Goal: Task Accomplishment & Management: Manage account settings

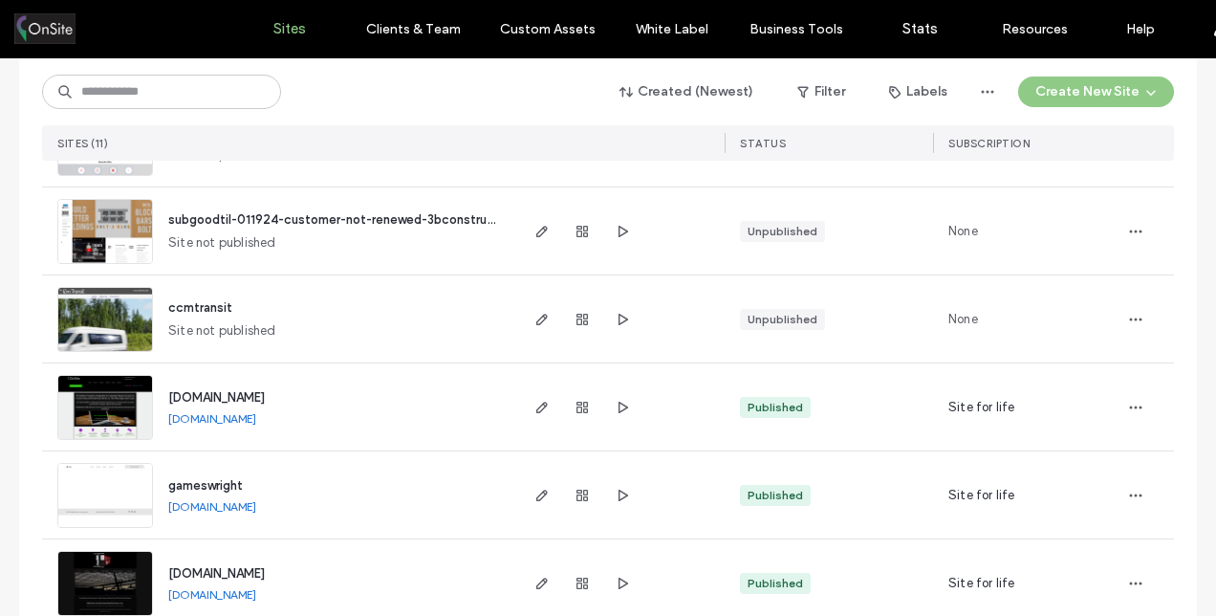
scroll to position [452, 0]
click at [541, 405] on icon "button" at bounding box center [541, 408] width 15 height 15
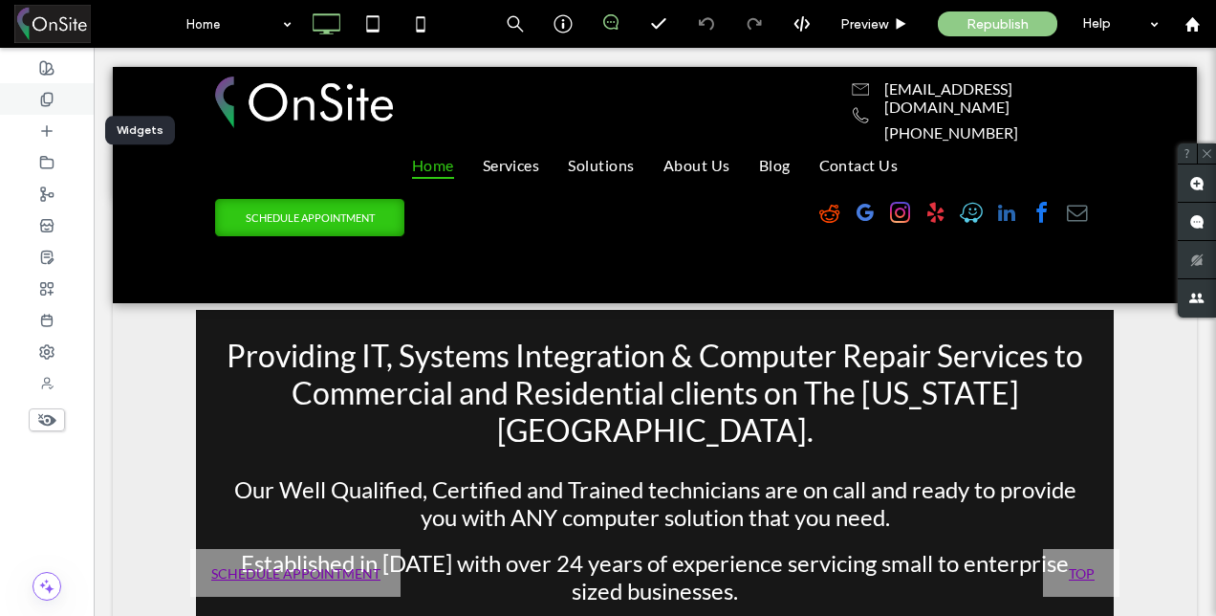
click at [49, 97] on icon at bounding box center [46, 99] width 15 height 15
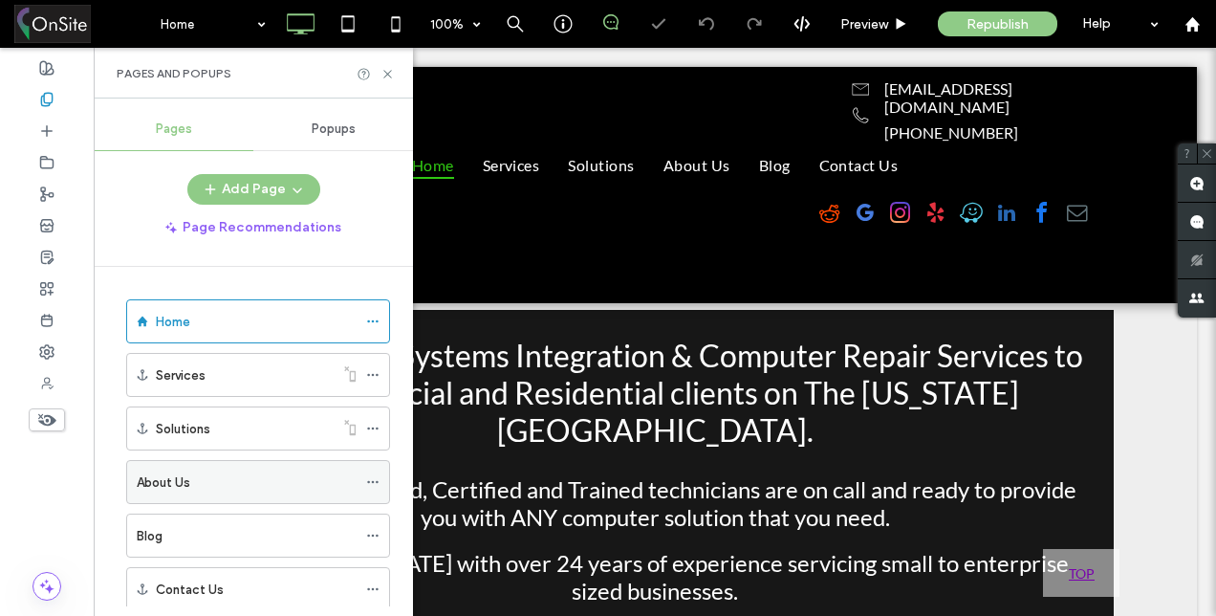
click at [201, 472] on div "About Us" at bounding box center [247, 482] width 220 height 20
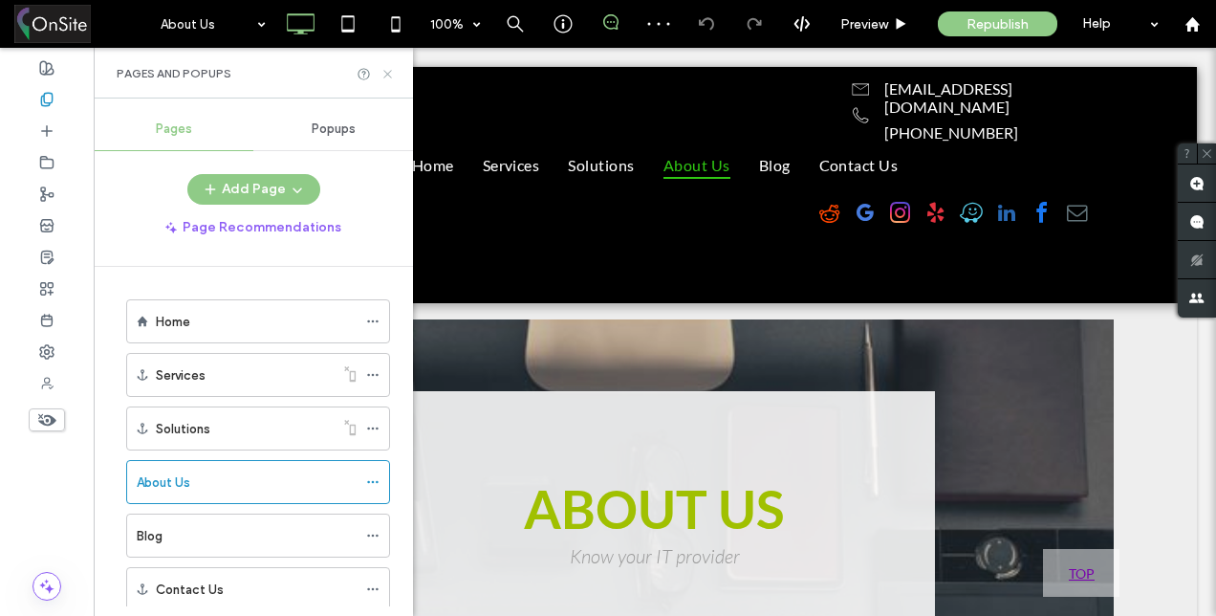
click at [388, 73] on use at bounding box center [387, 74] width 8 height 8
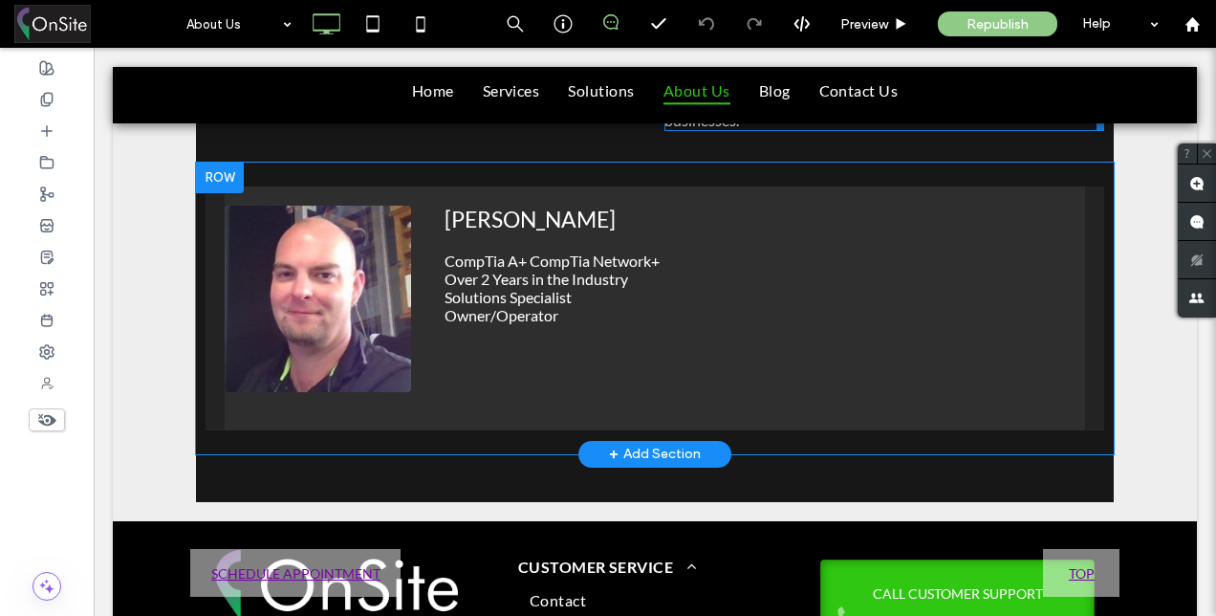
scroll to position [1085, 0]
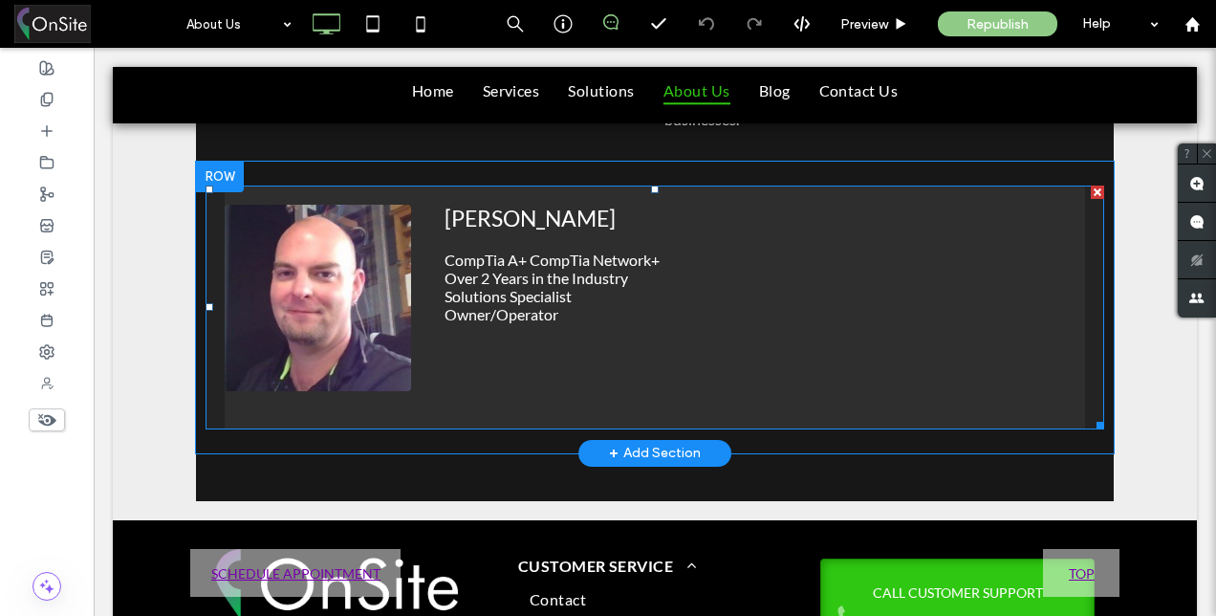
click at [498, 310] on p "Owner/Operator" at bounding box center [758, 314] width 626 height 18
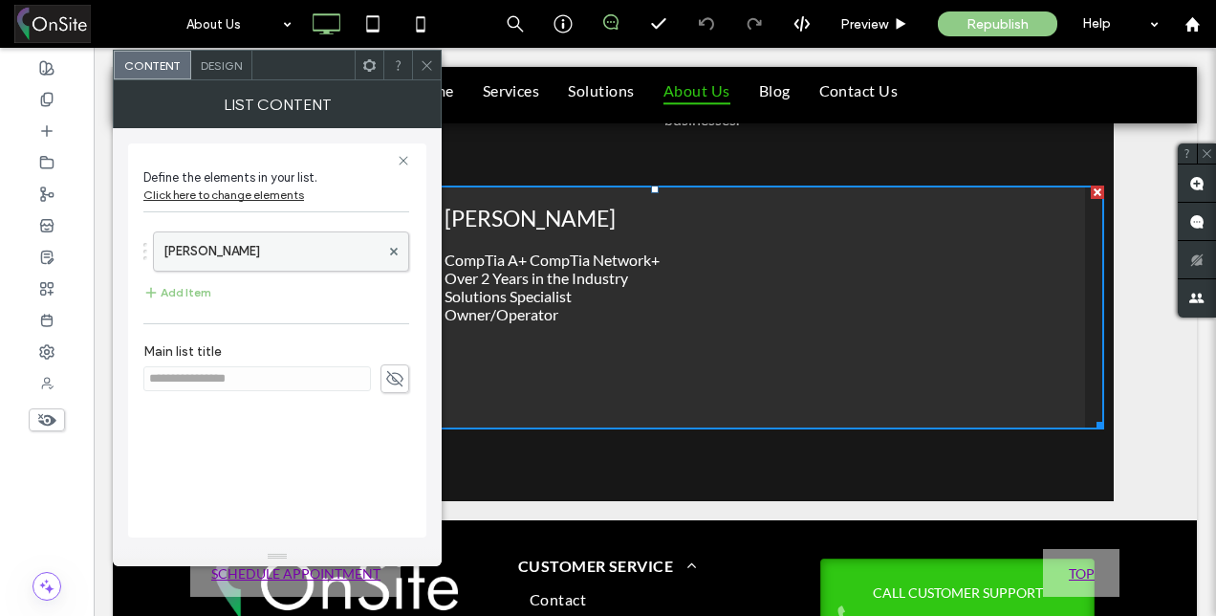
click at [215, 257] on label "William Thompson" at bounding box center [271, 251] width 216 height 38
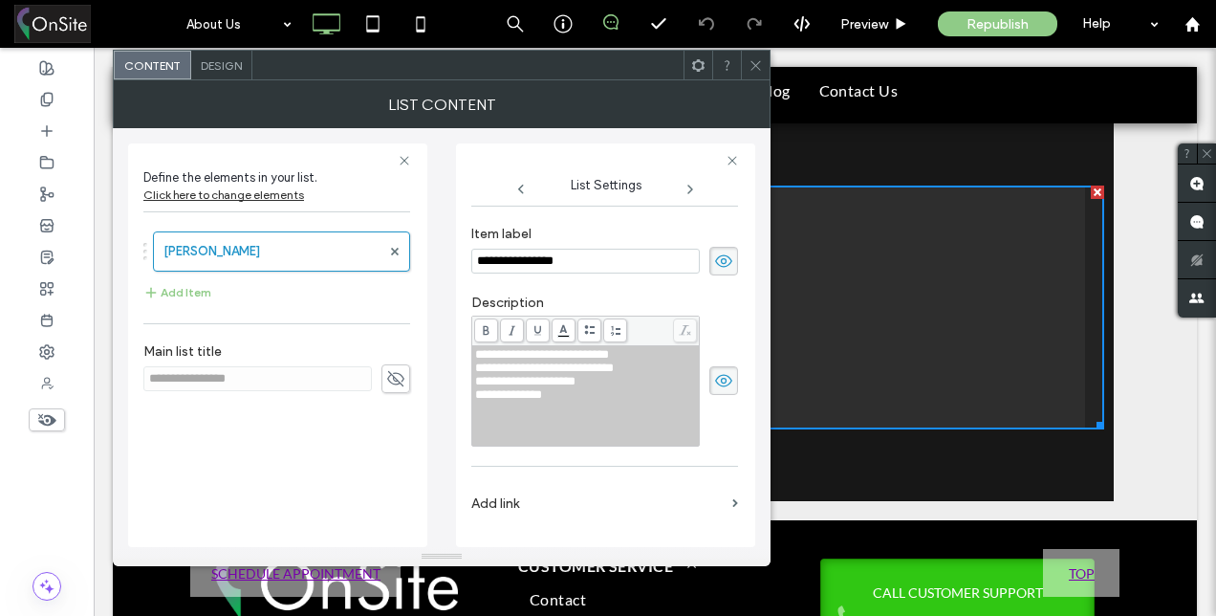
scroll to position [256, 0]
click at [507, 367] on span "**********" at bounding box center [544, 367] width 139 height 12
click at [510, 370] on span "**********" at bounding box center [544, 367] width 139 height 12
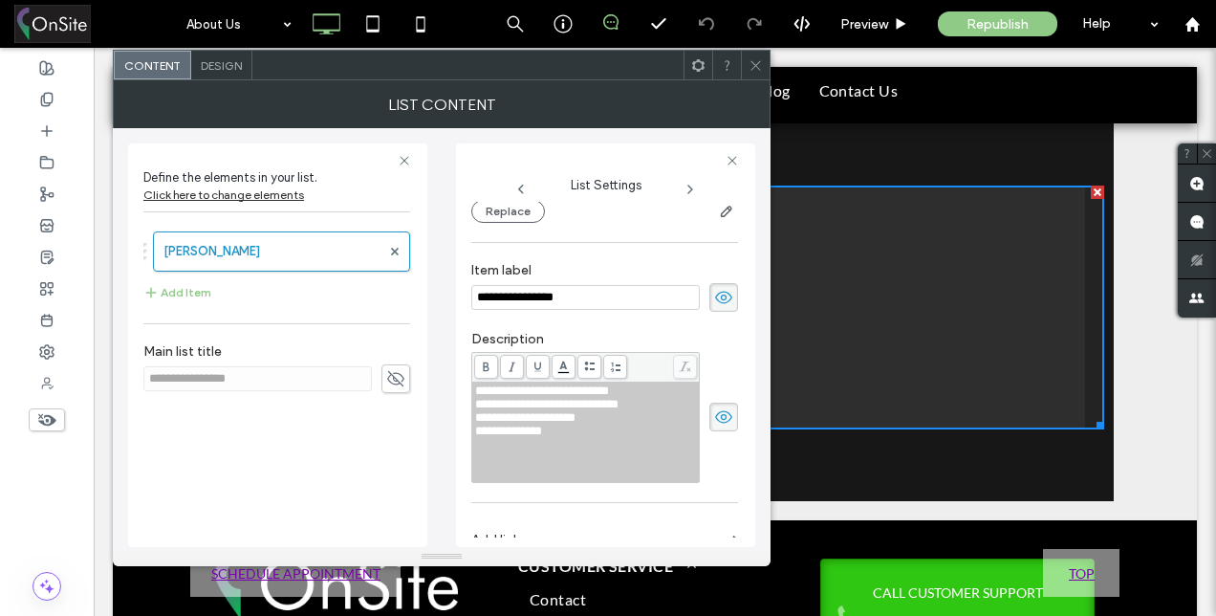
scroll to position [219, 0]
click at [758, 65] on icon at bounding box center [756, 65] width 14 height 14
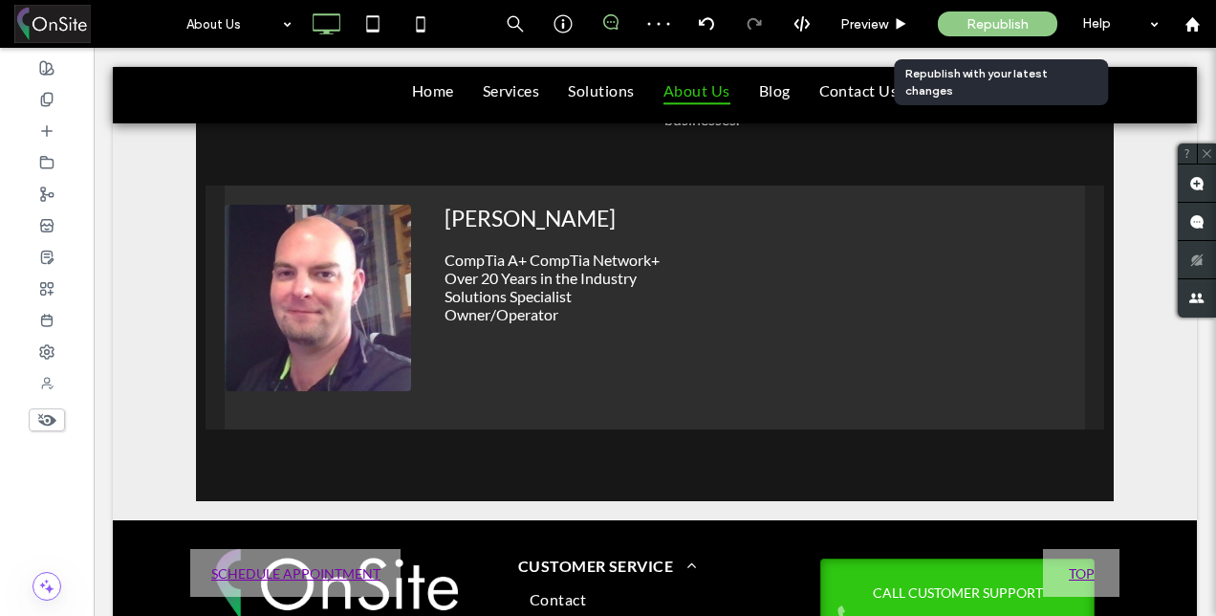
click at [997, 21] on span "Republish" at bounding box center [997, 24] width 62 height 16
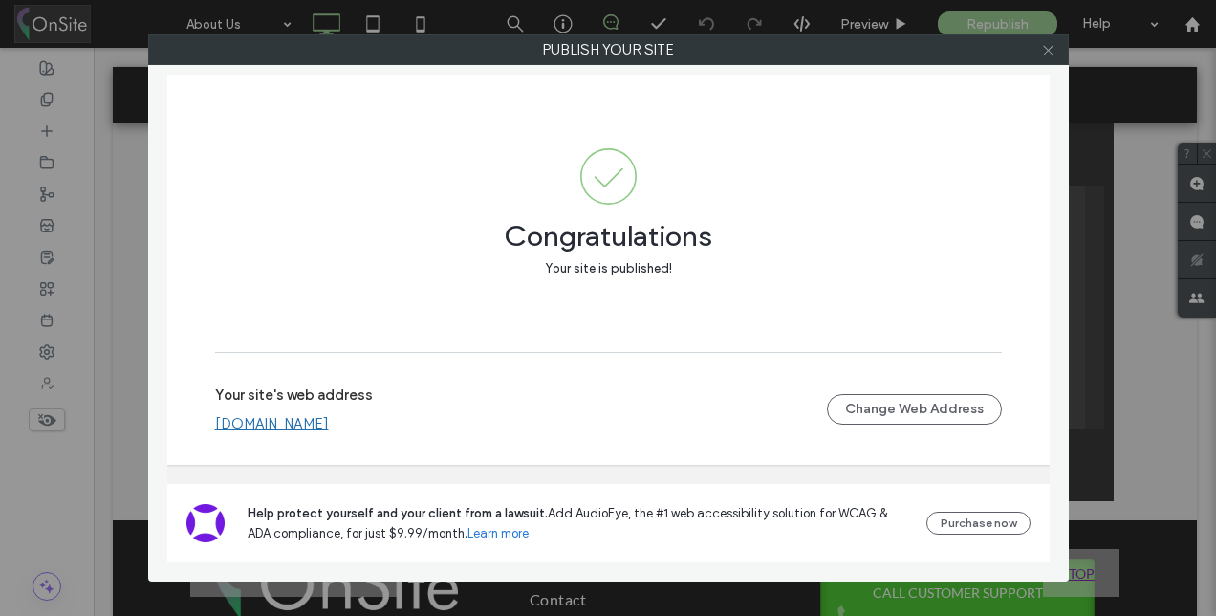
click at [1046, 52] on icon at bounding box center [1048, 50] width 14 height 14
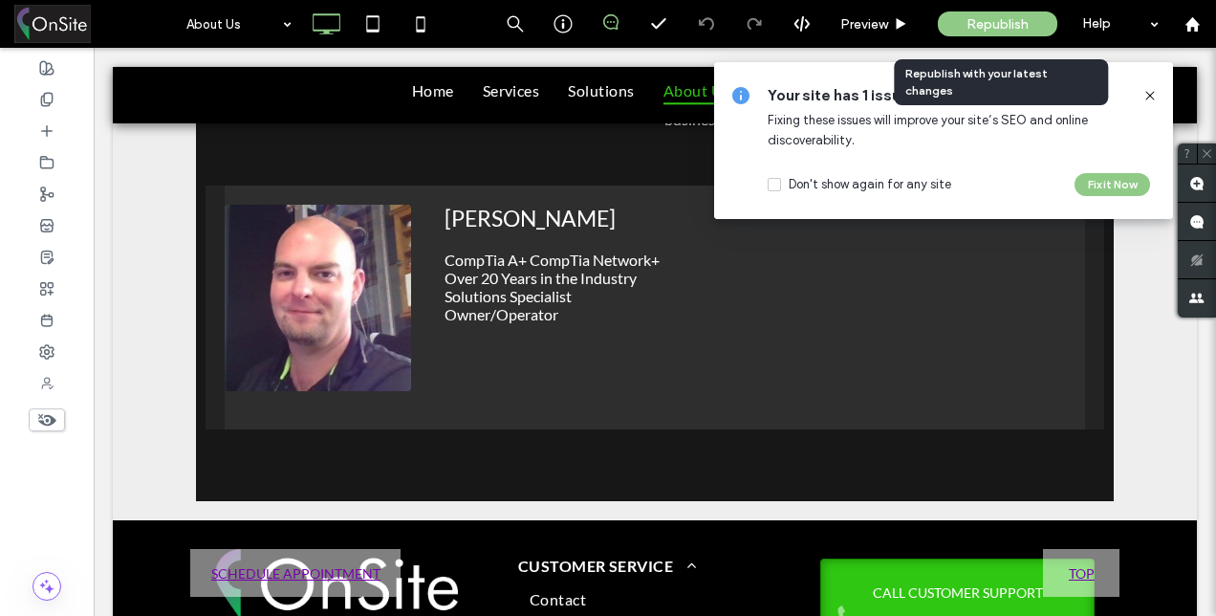
click at [1001, 28] on span "Republish" at bounding box center [997, 24] width 62 height 16
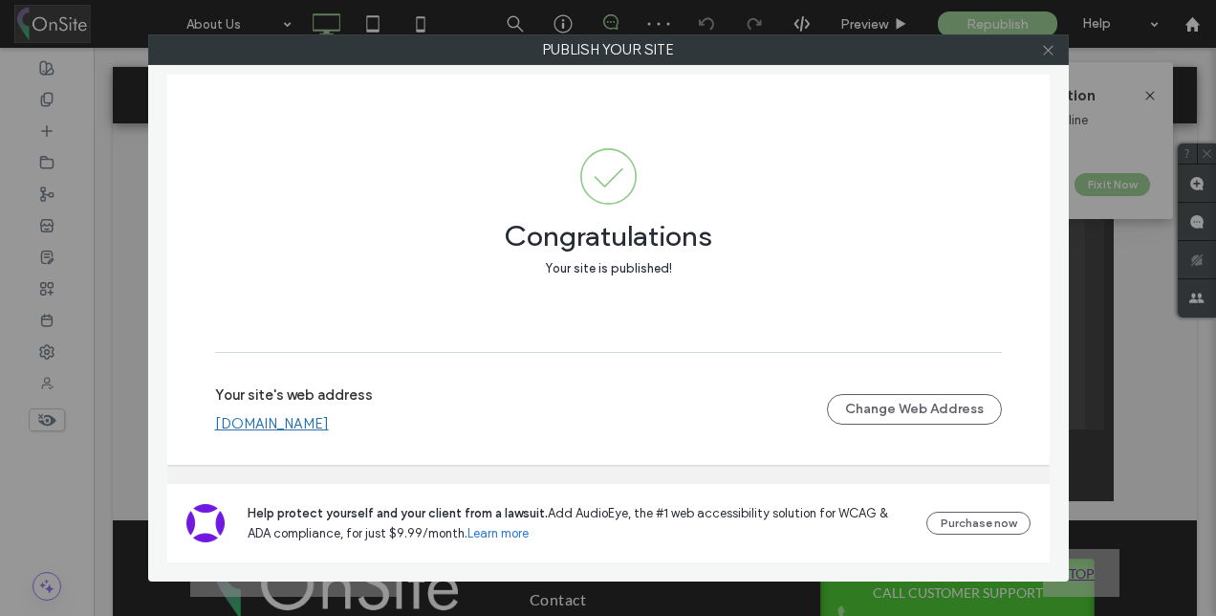
click at [1052, 50] on icon at bounding box center [1048, 50] width 14 height 14
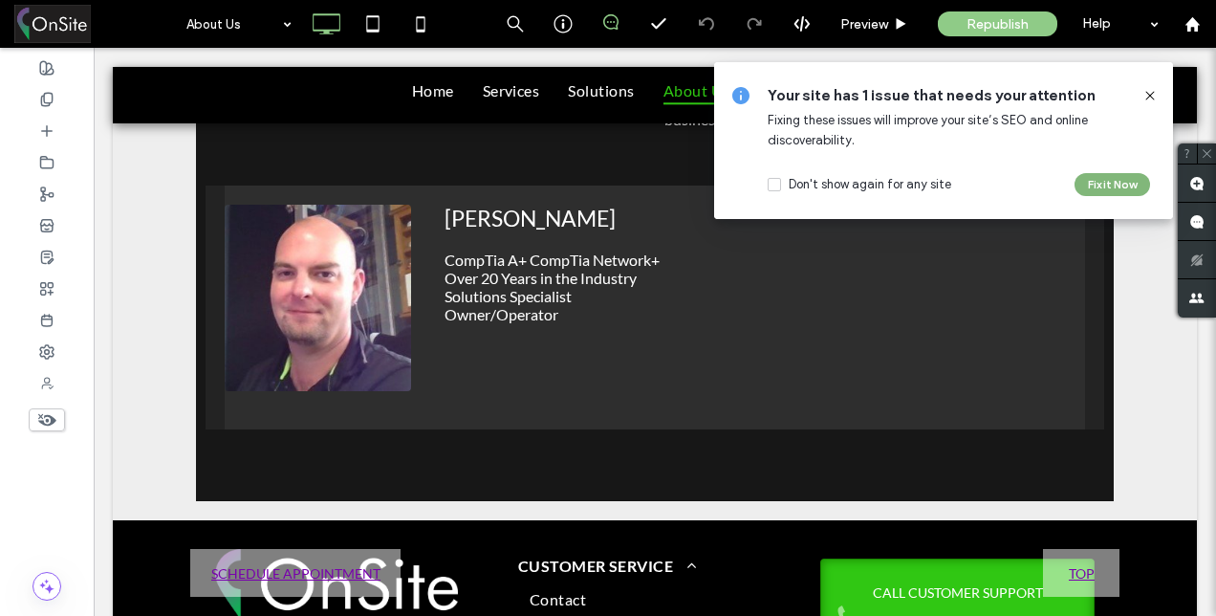
click at [1109, 184] on button "Fix it Now" at bounding box center [1113, 184] width 76 height 23
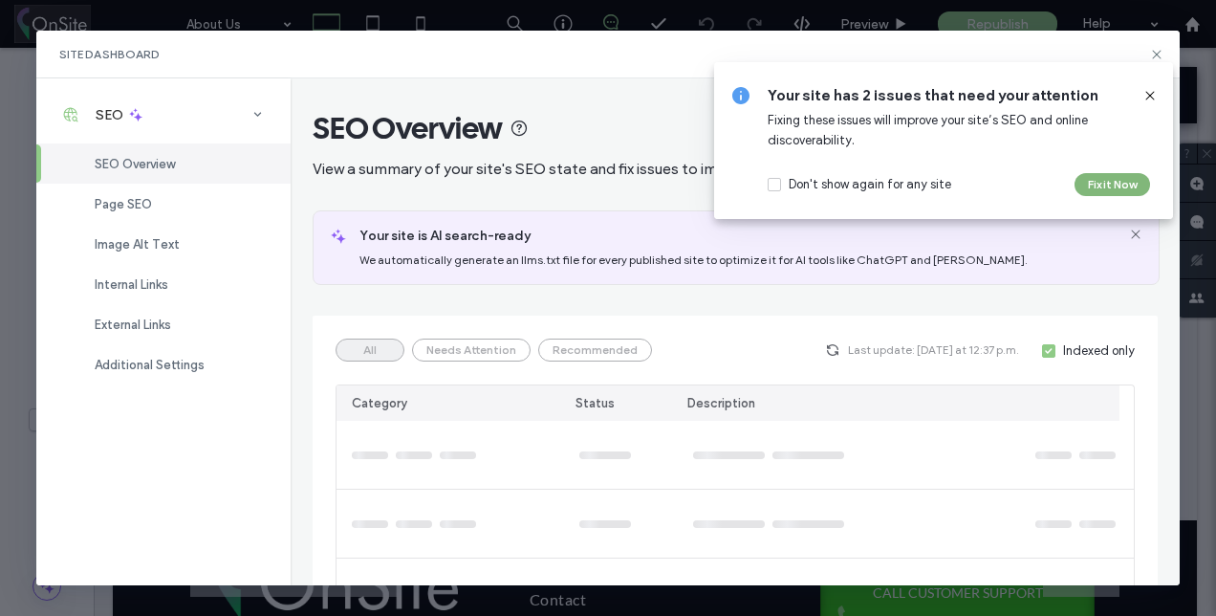
click at [1111, 174] on button "Fix it Now" at bounding box center [1113, 184] width 76 height 23
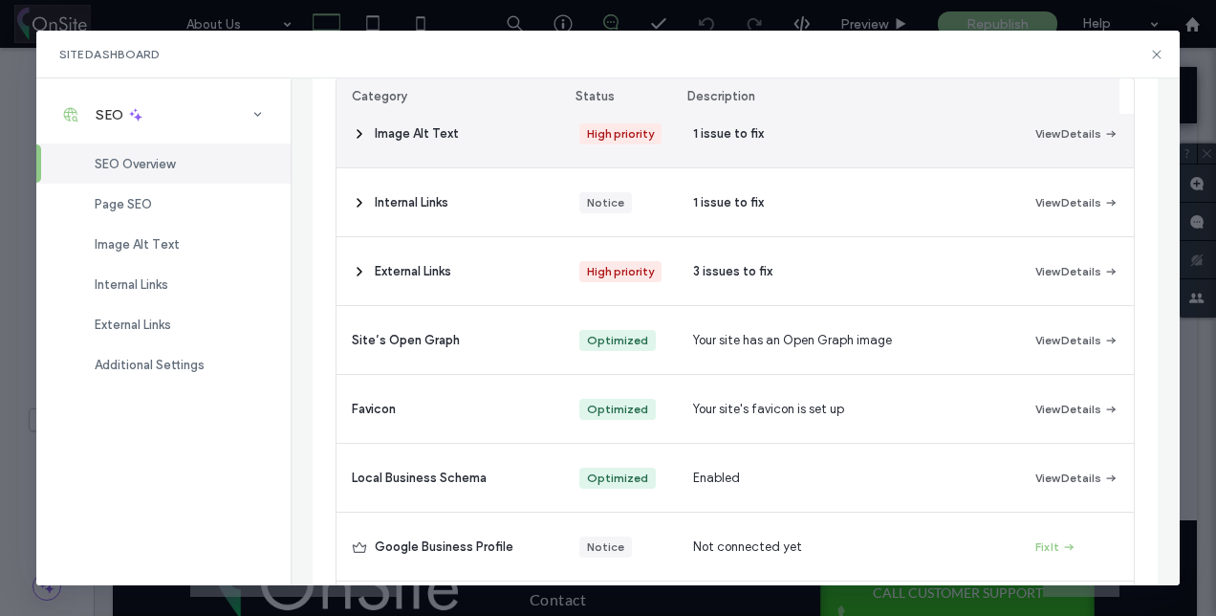
scroll to position [391, 0]
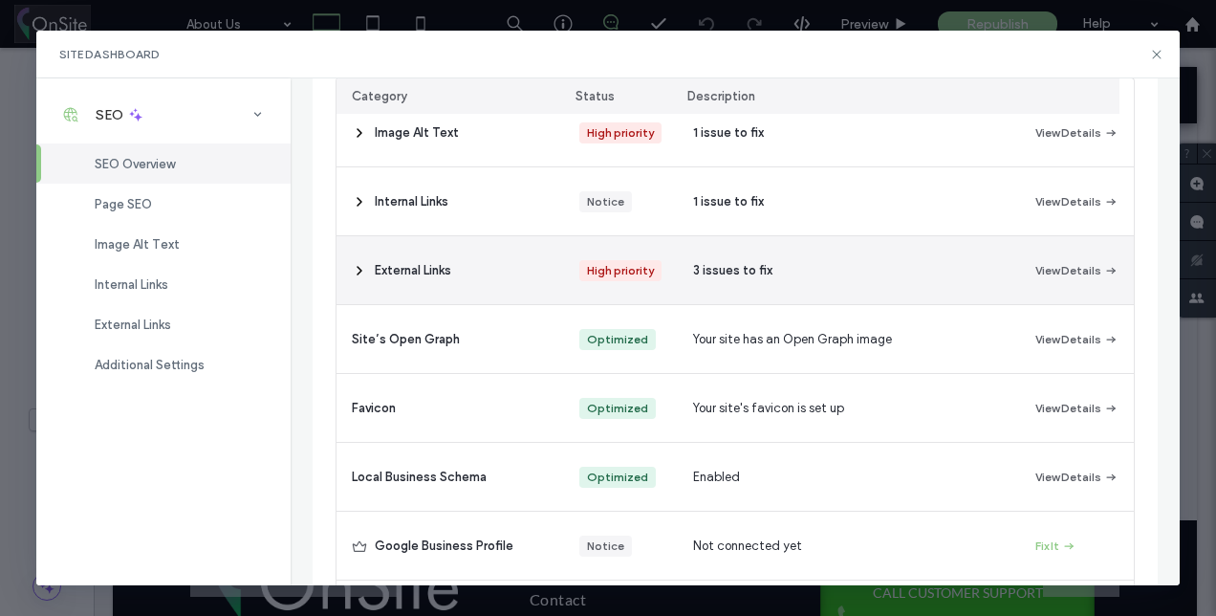
click at [678, 299] on div "3 issues to fix" at bounding box center [848, 270] width 341 height 68
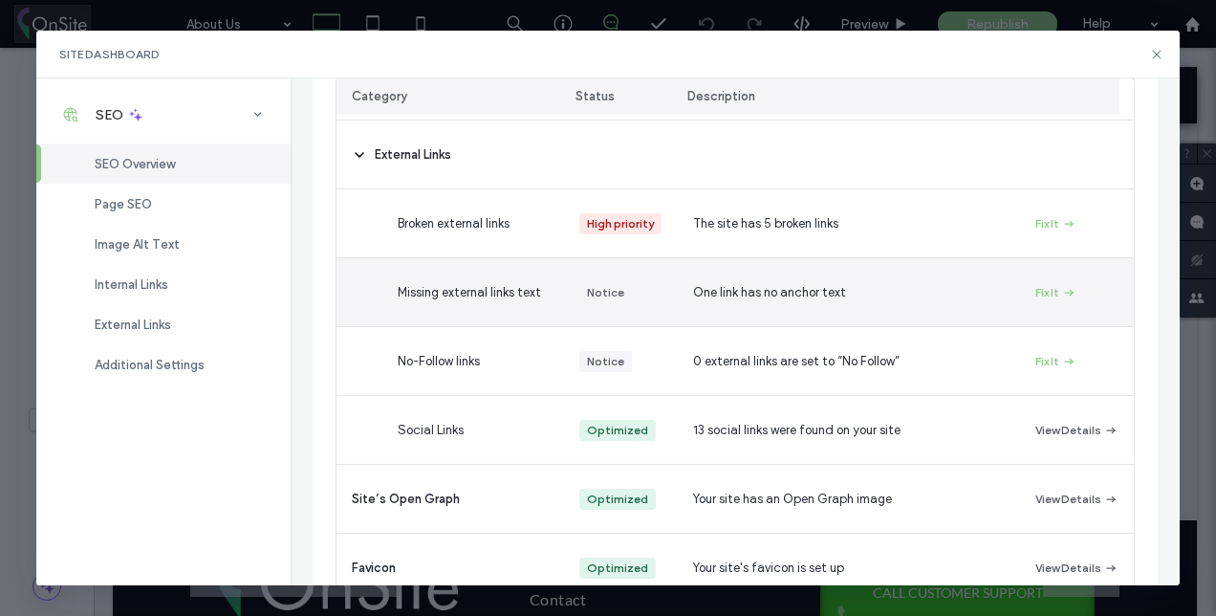
scroll to position [508, 0]
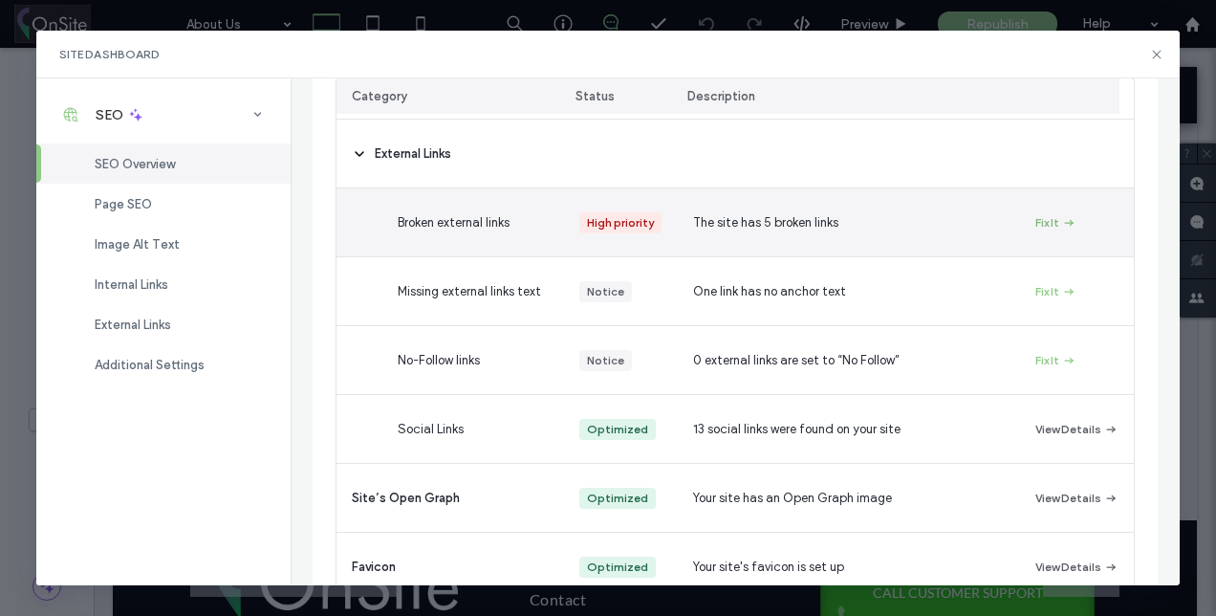
click at [1035, 234] on button "Fix It" at bounding box center [1055, 222] width 41 height 23
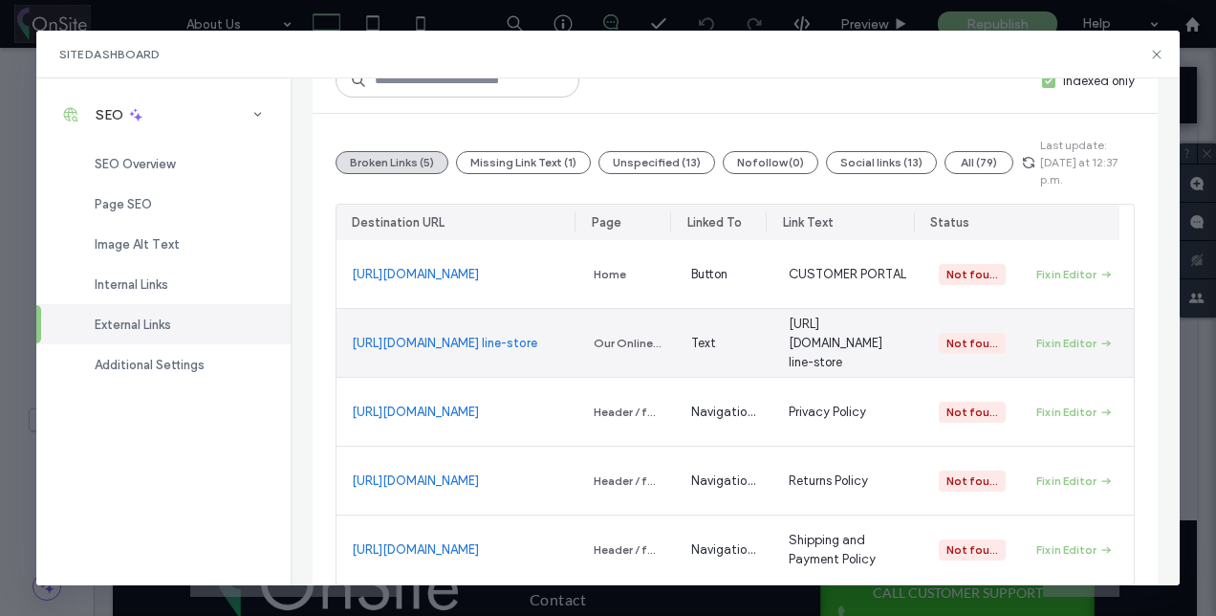
scroll to position [213, 0]
